Goal: Transaction & Acquisition: Purchase product/service

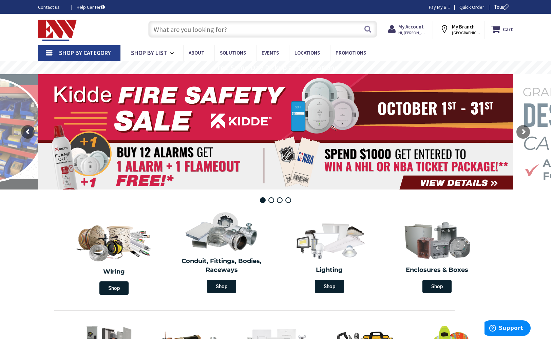
click at [290, 29] on input "text" at bounding box center [262, 29] width 229 height 17
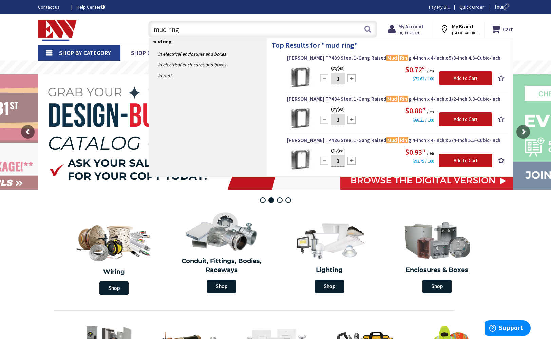
type input "mud rings"
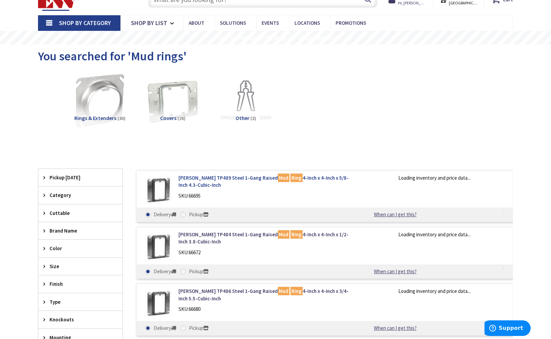
scroll to position [85, 0]
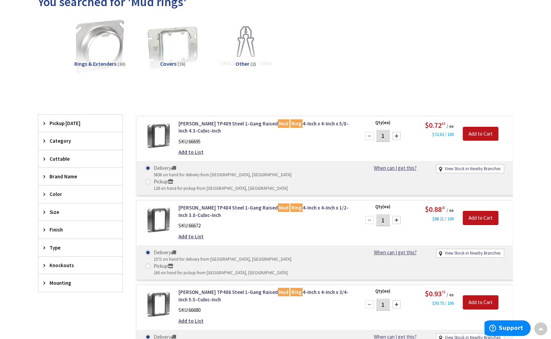
click at [396, 135] on div at bounding box center [396, 136] width 8 height 8
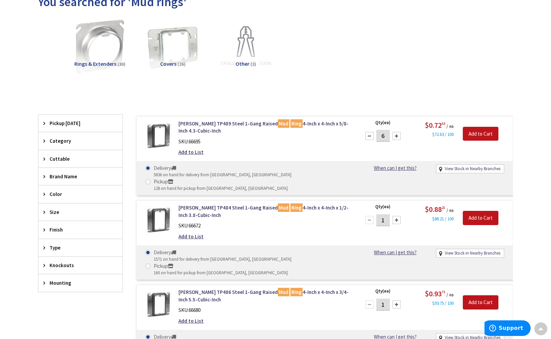
click at [396, 135] on div at bounding box center [396, 136] width 8 height 8
type input "10"
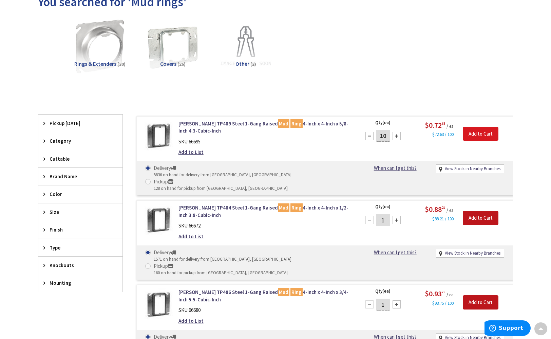
click at [482, 131] on input "Add to Cart" at bounding box center [480, 134] width 36 height 14
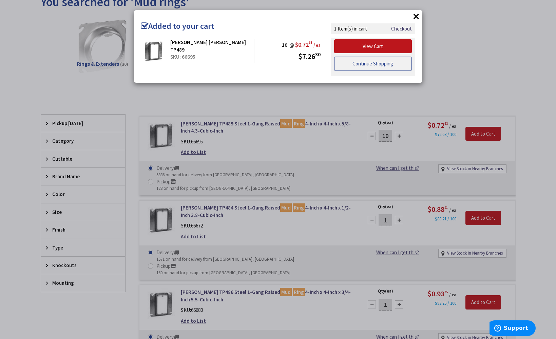
click at [383, 57] on link "Continue Shopping" at bounding box center [373, 64] width 78 height 14
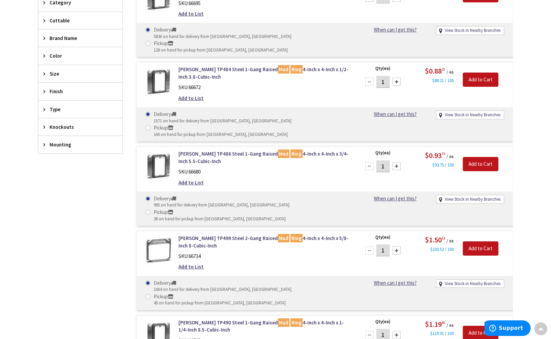
scroll to position [309, 0]
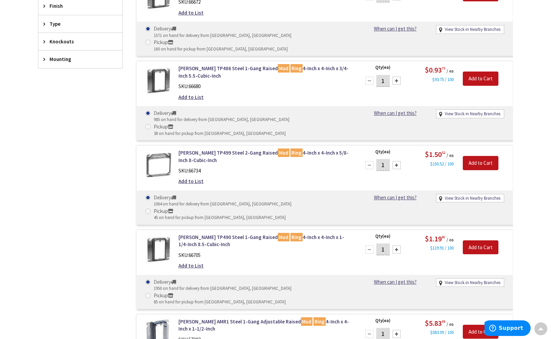
click at [396, 161] on div at bounding box center [396, 165] width 8 height 8
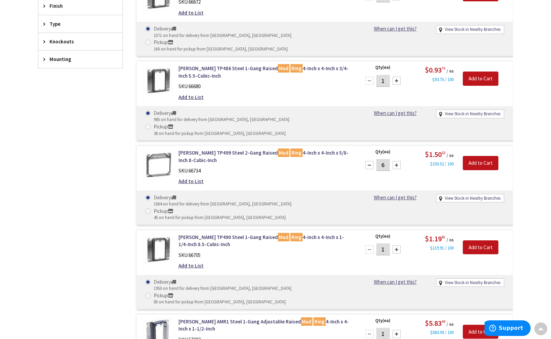
click at [396, 161] on div at bounding box center [396, 165] width 8 height 8
type input "8"
click at [484, 156] on input "Add to Cart" at bounding box center [480, 163] width 36 height 14
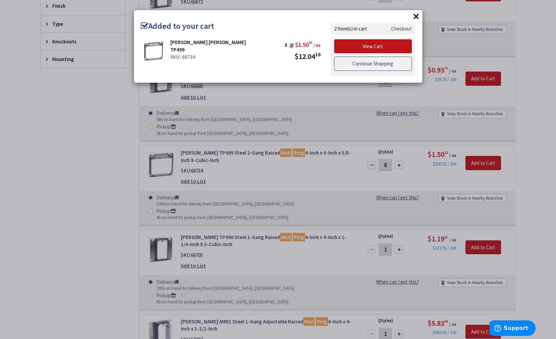
click at [391, 64] on link "Continue Shopping" at bounding box center [373, 64] width 78 height 14
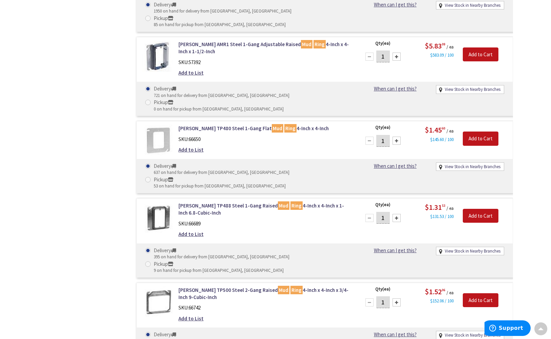
scroll to position [608, 0]
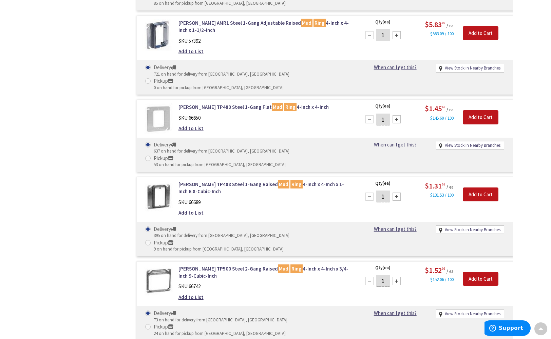
click at [398, 193] on div at bounding box center [396, 197] width 8 height 8
click at [369, 193] on div at bounding box center [369, 197] width 8 height 8
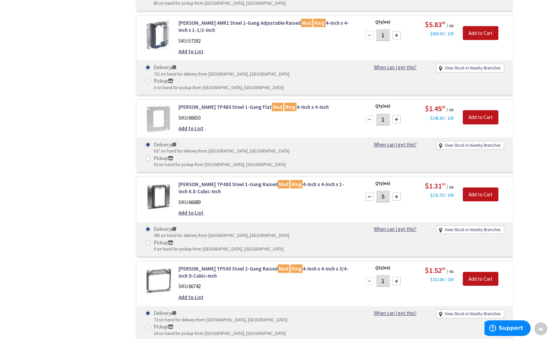
type input "4"
click at [483, 187] on input "Add to Cart" at bounding box center [480, 194] width 36 height 14
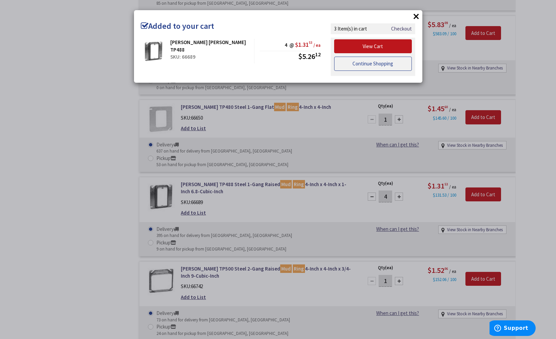
click at [367, 61] on link "Continue Shopping" at bounding box center [373, 64] width 78 height 14
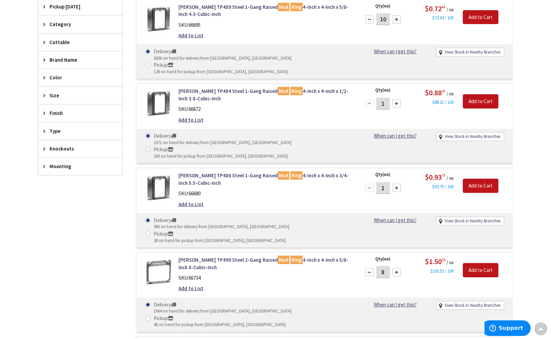
scroll to position [0, 0]
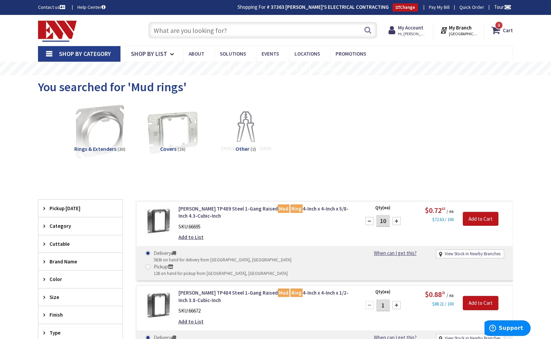
click at [250, 35] on input "text" at bounding box center [262, 30] width 229 height 17
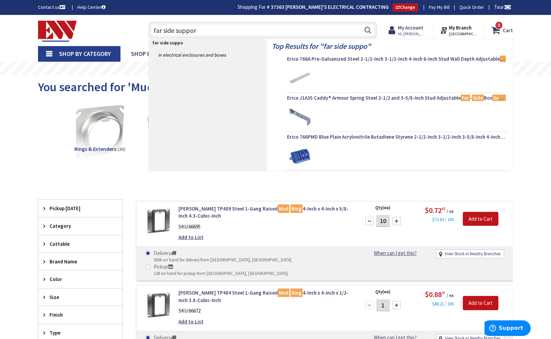
type input "far side support"
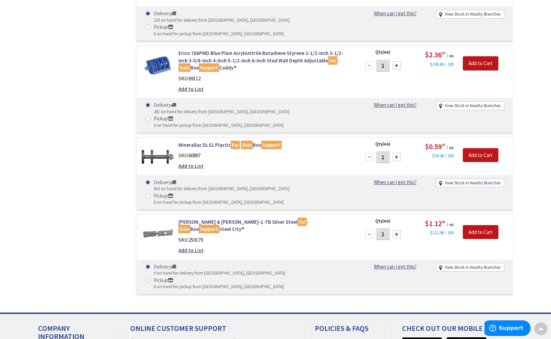
scroll to position [350, 0]
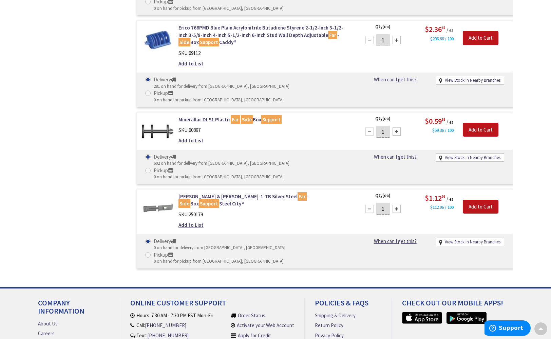
click at [394, 127] on div at bounding box center [396, 131] width 8 height 8
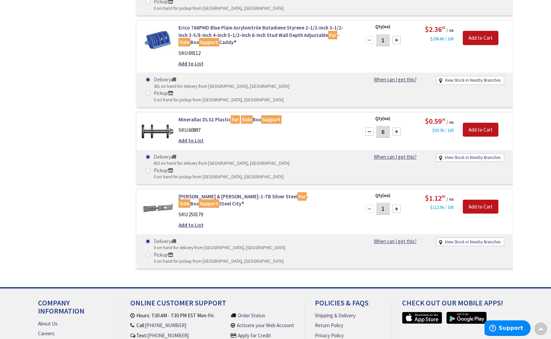
click at [394, 127] on div at bounding box center [396, 131] width 8 height 8
type input "10"
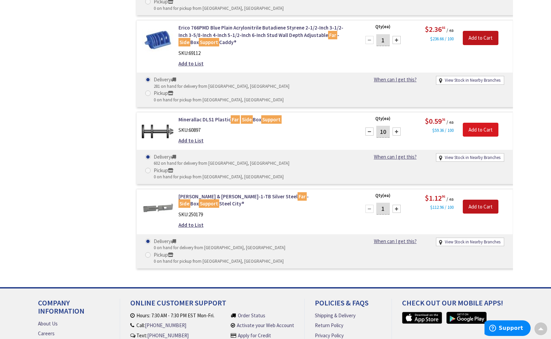
click at [477, 123] on input "Add to Cart" at bounding box center [480, 130] width 36 height 14
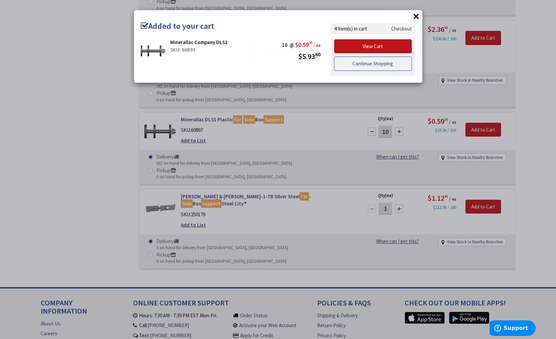
click at [373, 62] on link "Continue Shopping" at bounding box center [373, 64] width 78 height 14
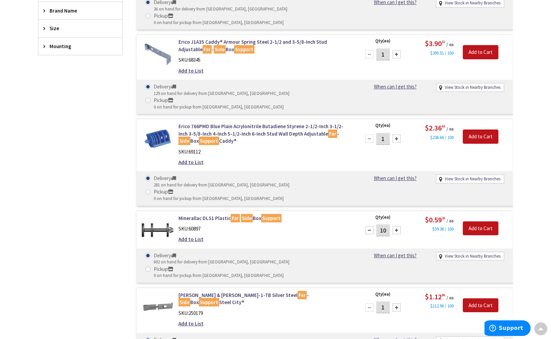
scroll to position [0, 0]
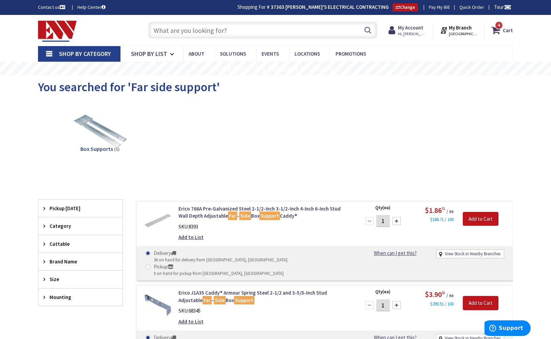
click at [242, 32] on input "text" at bounding box center [262, 30] width 229 height 17
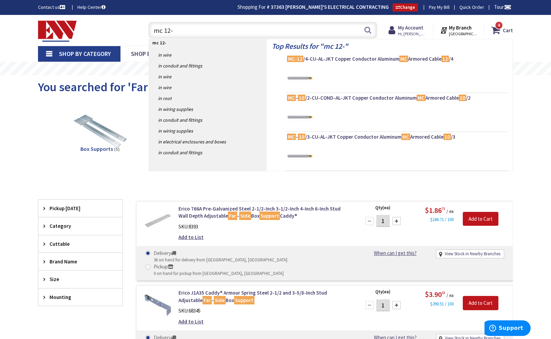
type input "mc 12-2"
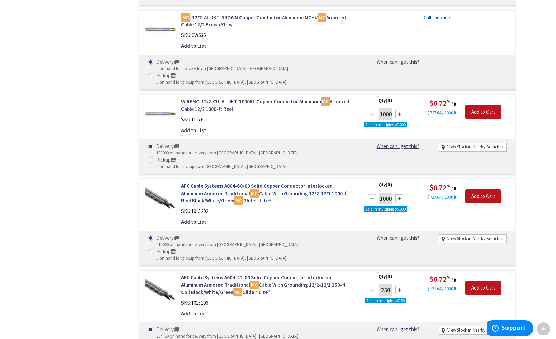
scroll to position [651, 0]
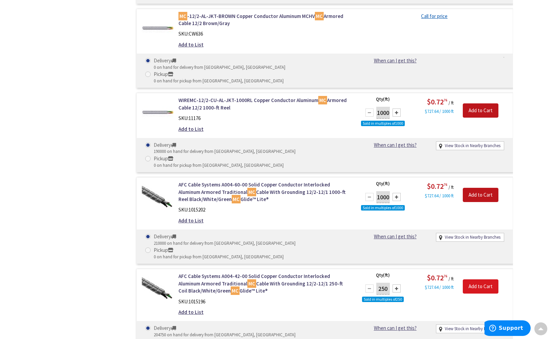
click at [483, 279] on input "Add to Cart" at bounding box center [480, 286] width 36 height 14
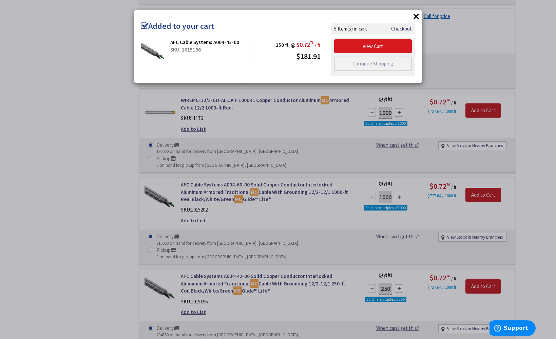
click at [380, 47] on link "View Cart" at bounding box center [373, 46] width 78 height 14
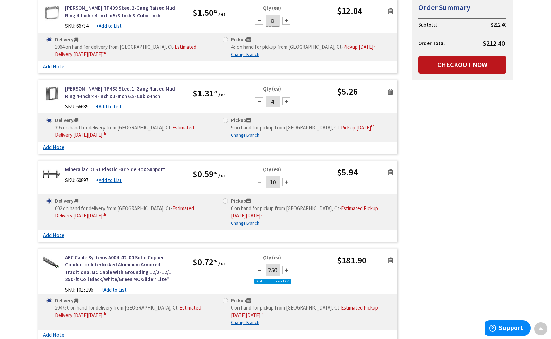
scroll to position [231, 0]
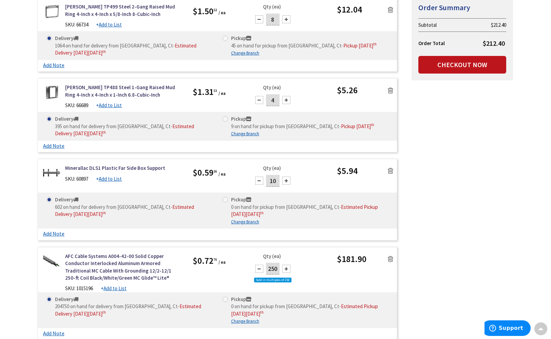
click at [390, 170] on icon at bounding box center [390, 170] width 5 height 7
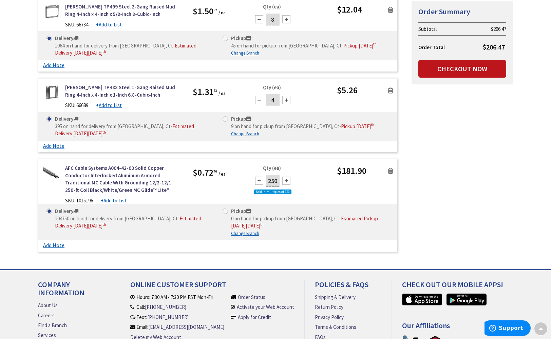
click at [392, 170] on icon at bounding box center [390, 170] width 5 height 7
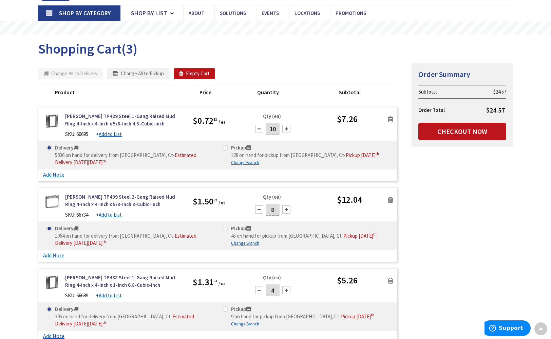
scroll to position [0, 0]
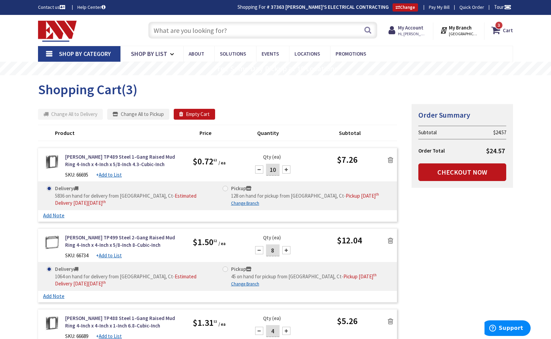
click at [246, 29] on input "text" at bounding box center [262, 30] width 229 height 17
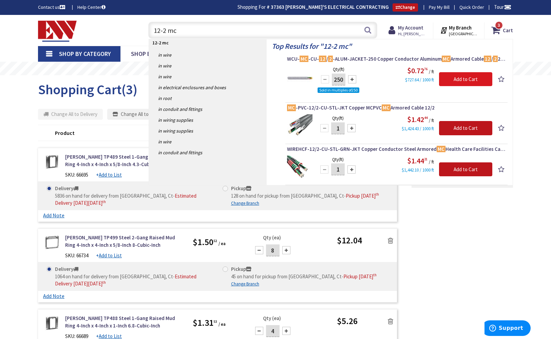
type input "12-2 mc"
click at [454, 79] on input "Add to Cart" at bounding box center [465, 79] width 53 height 14
click at [215, 28] on input "12-2 mc" at bounding box center [262, 30] width 229 height 17
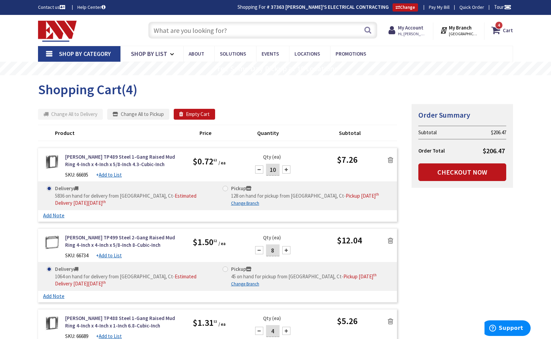
click at [259, 30] on input "text" at bounding box center [262, 30] width 229 height 17
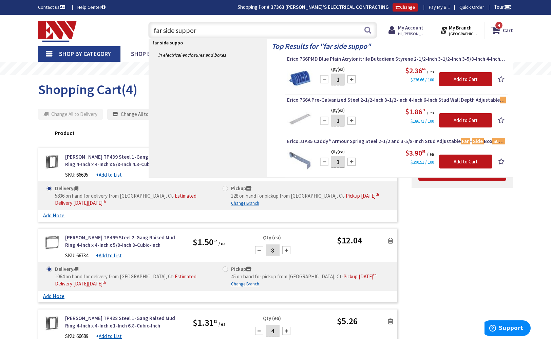
type input "far side support"
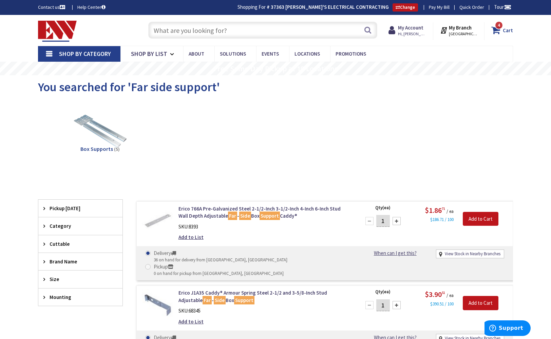
click at [509, 31] on strong "Cart" at bounding box center [507, 30] width 10 height 12
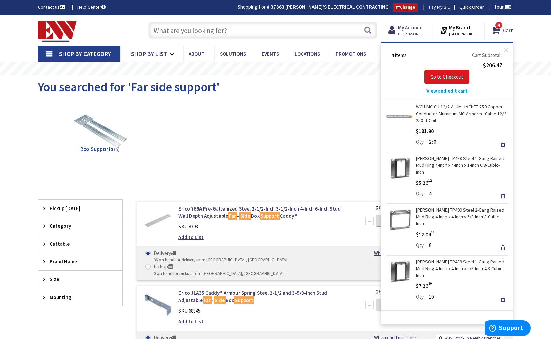
click at [454, 74] on span "Go to Checkout" at bounding box center [446, 77] width 33 height 6
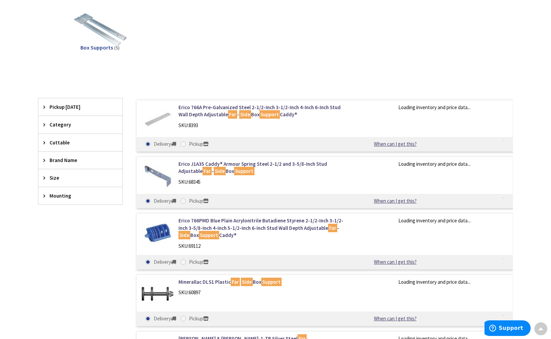
scroll to position [107, 0]
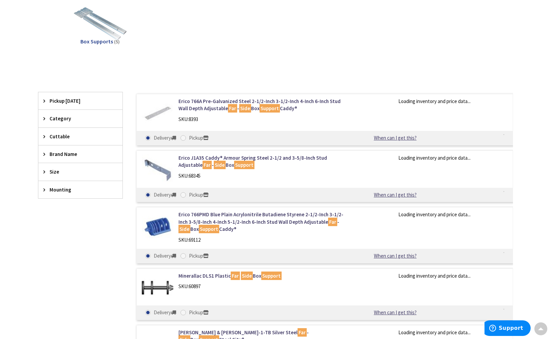
click at [184, 136] on span at bounding box center [182, 137] width 5 height 5
click at [184, 136] on input "Pickup" at bounding box center [184, 138] width 4 height 4
radio input "true"
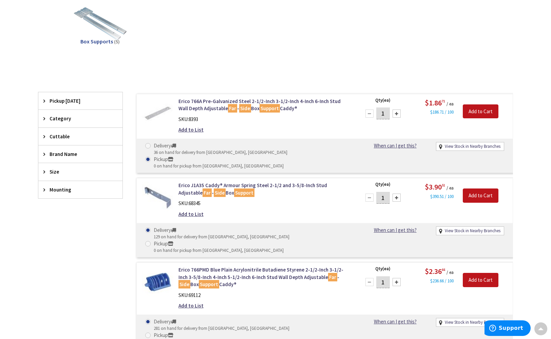
drag, startPoint x: 245, startPoint y: 216, endPoint x: 255, endPoint y: 214, distance: 9.3
click at [151, 241] on span at bounding box center [147, 243] width 5 height 5
click at [151, 241] on input "Pickup 0 on hand for pickup from Waterbury, CT" at bounding box center [149, 243] width 4 height 4
radio input "true"
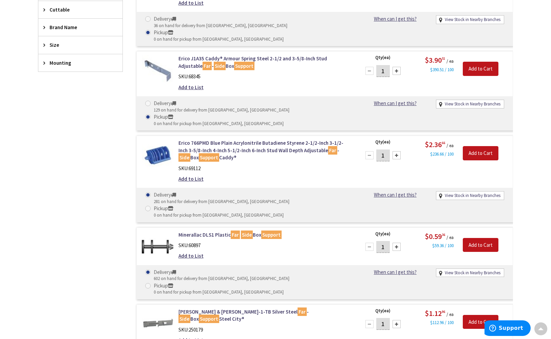
scroll to position [265, 0]
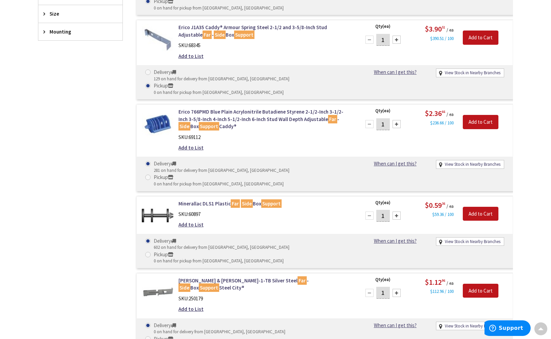
click at [151, 336] on span at bounding box center [147, 338] width 5 height 5
click at [151, 337] on input "Pickup 0 on hand for pickup from Waterbury, CT" at bounding box center [149, 339] width 4 height 4
radio input "true"
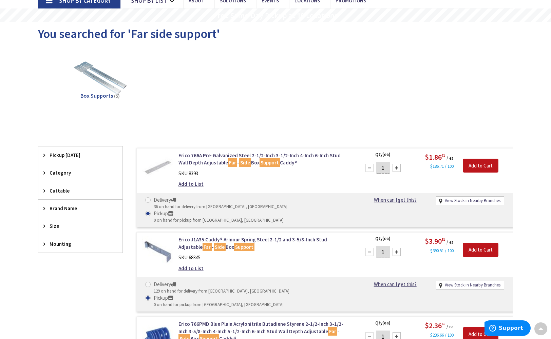
scroll to position [0, 0]
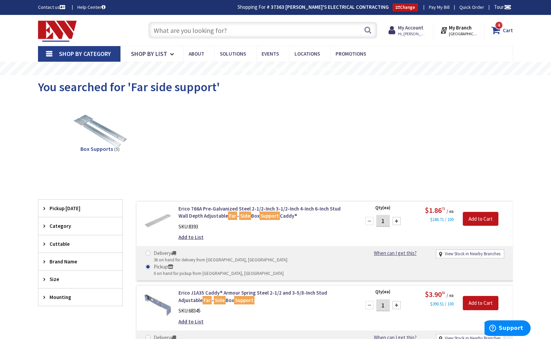
click at [502, 31] on icon at bounding box center [497, 30] width 12 height 12
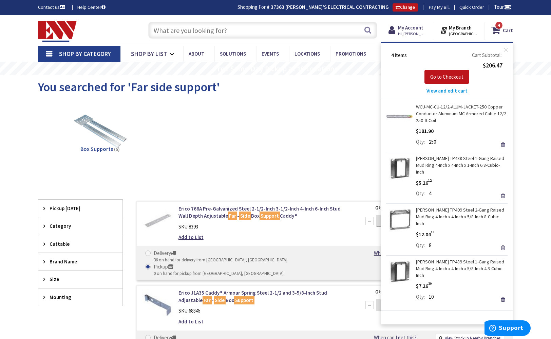
click at [440, 91] on span "View and edit cart" at bounding box center [446, 90] width 41 height 6
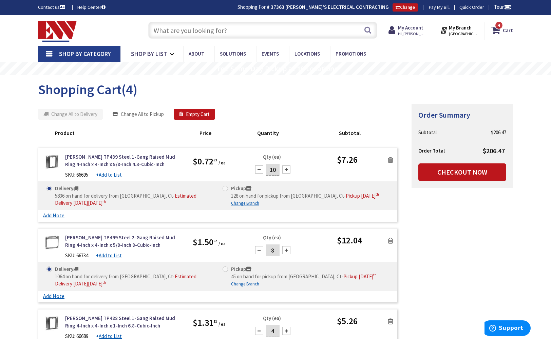
click at [134, 114] on button "Change All to Pickup" at bounding box center [138, 114] width 62 height 11
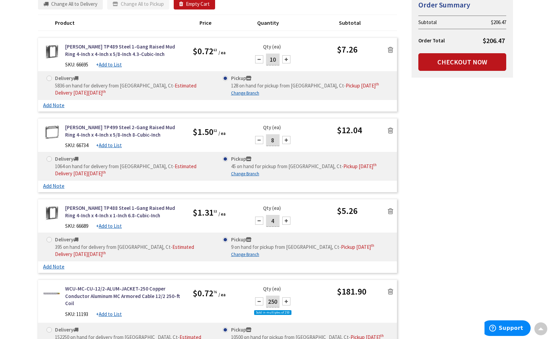
scroll to position [35, 0]
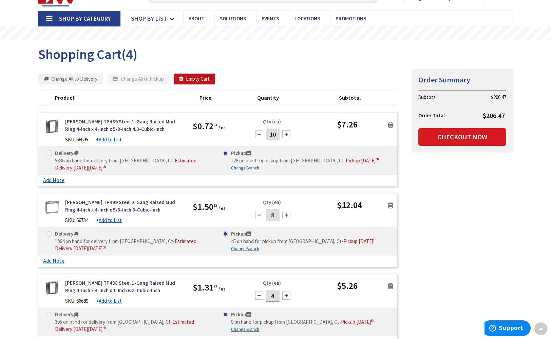
click at [450, 138] on link "Checkout Now" at bounding box center [462, 137] width 88 height 18
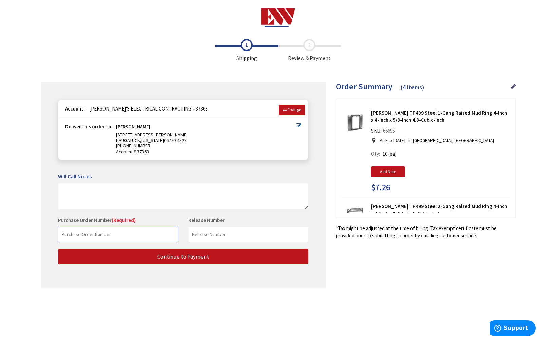
click at [130, 232] on input "text" at bounding box center [118, 234] width 120 height 15
type input "robes"
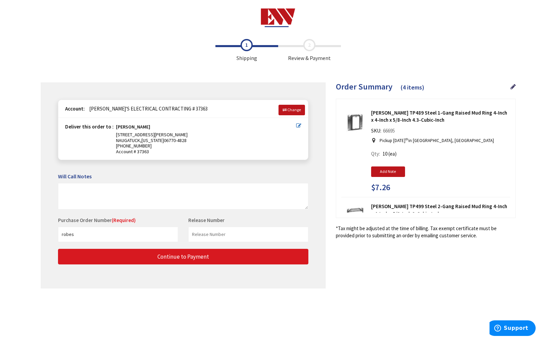
drag, startPoint x: 366, startPoint y: 222, endPoint x: 196, endPoint y: 257, distance: 174.5
click at [196, 257] on button "Continue to Payment" at bounding box center [183, 257] width 250 height 16
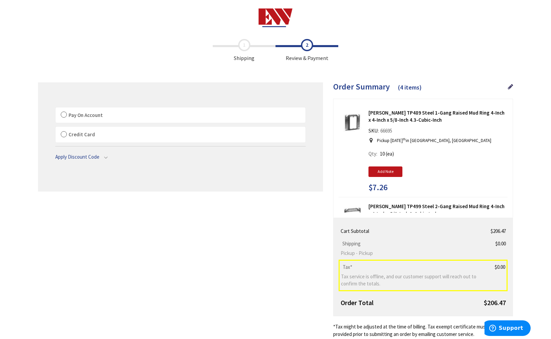
click at [66, 115] on label "Pay On Account" at bounding box center [181, 115] width 250 height 16
click at [56, 109] on input "Pay On Account" at bounding box center [56, 109] width 0 height 0
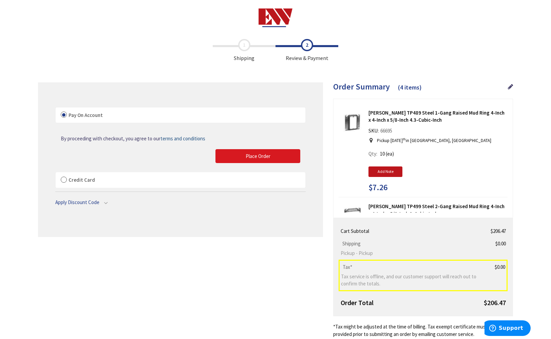
click at [264, 154] on span "Place Order" at bounding box center [257, 156] width 25 height 6
